Goal: Check status: Check status

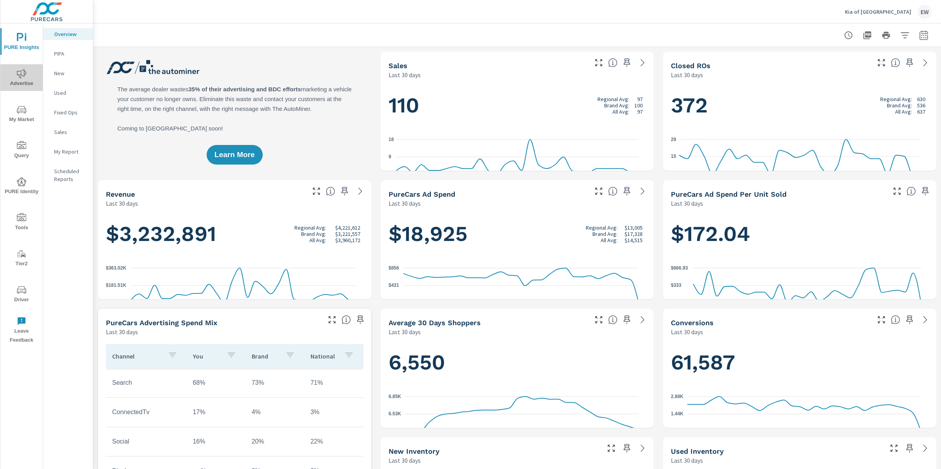
click at [23, 76] on icon "nav menu" at bounding box center [21, 73] width 9 height 9
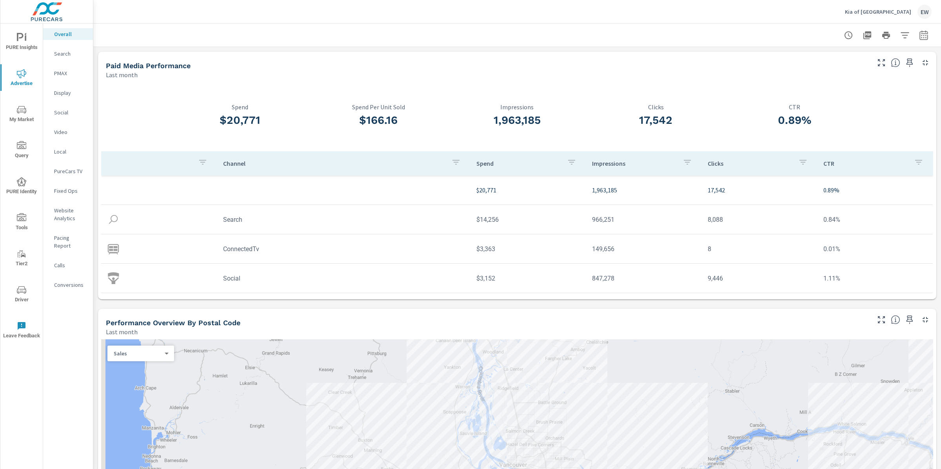
click at [92, 302] on nav "Overall Search PMAX Display Social Video Local PureCars TV Fixed Ops Website An…" at bounding box center [68, 163] width 50 height 278
